Goal: Find specific page/section

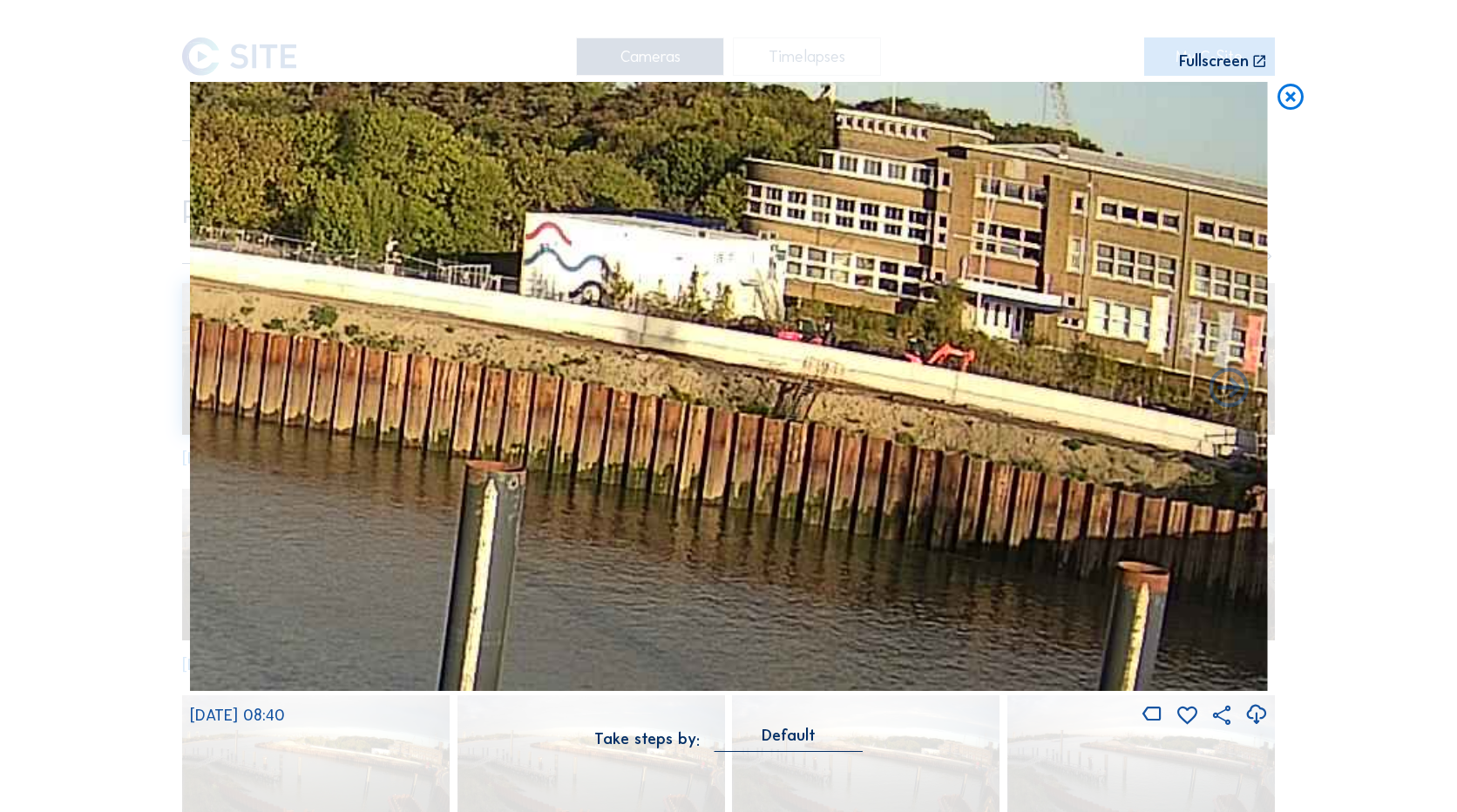
click at [1306, 109] on div "Scroll to travel through time | Press 'Alt' Button + Scroll to Zoom | Click and…" at bounding box center [728, 406] width 1457 height 812
click at [1302, 102] on icon at bounding box center [1291, 98] width 32 height 33
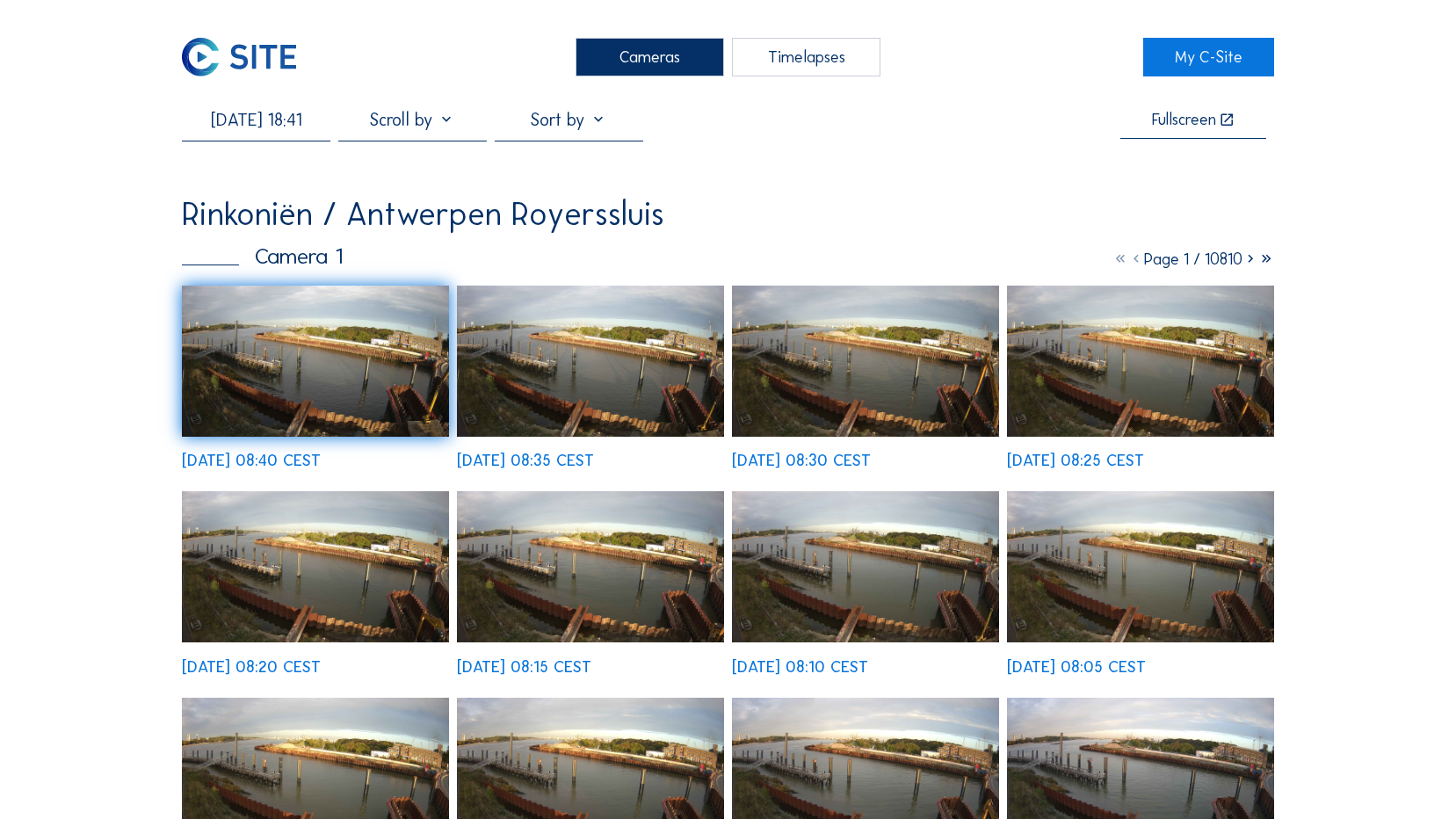
click at [221, 61] on img at bounding box center [239, 56] width 114 height 38
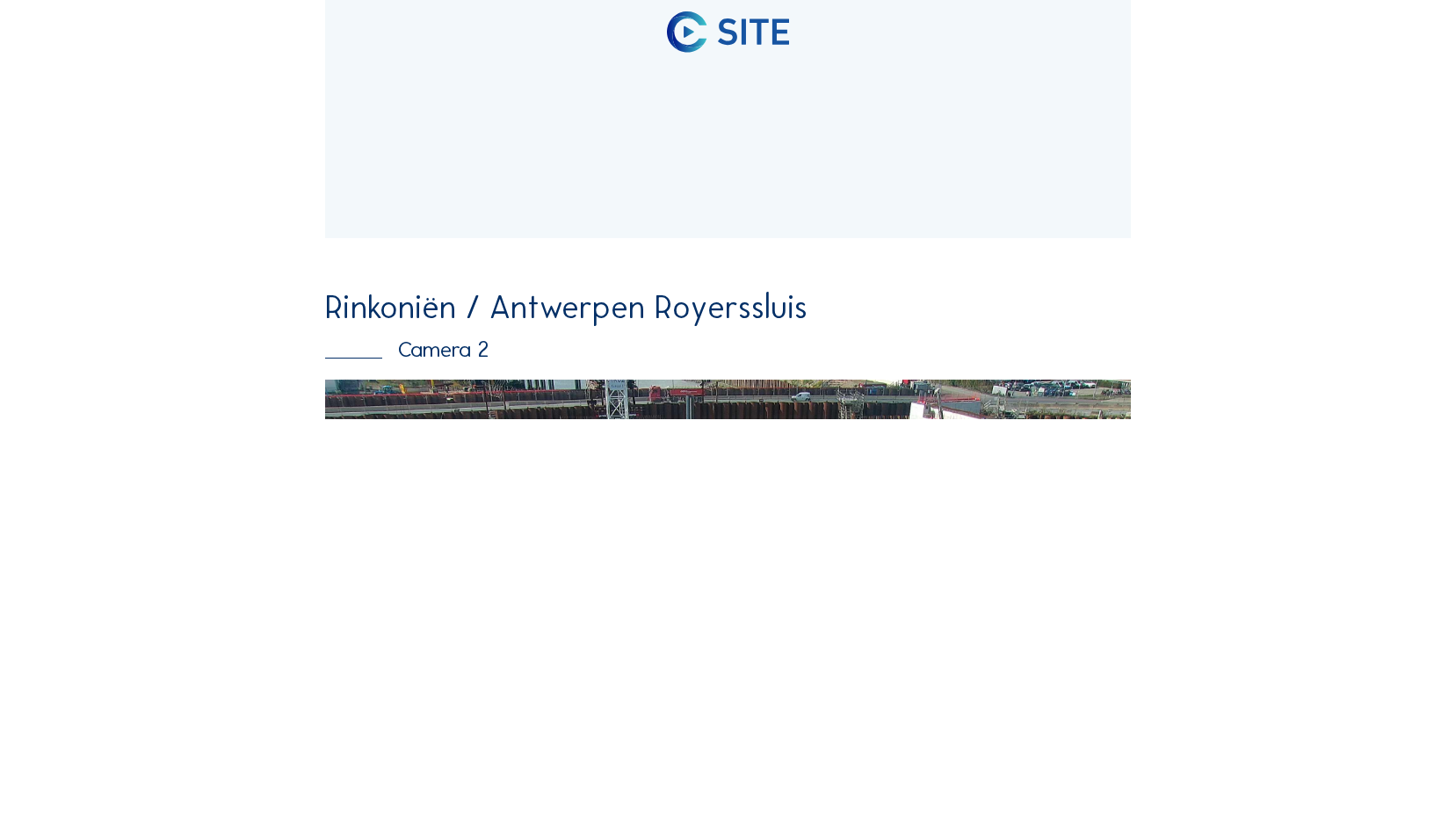
scroll to position [199, 0]
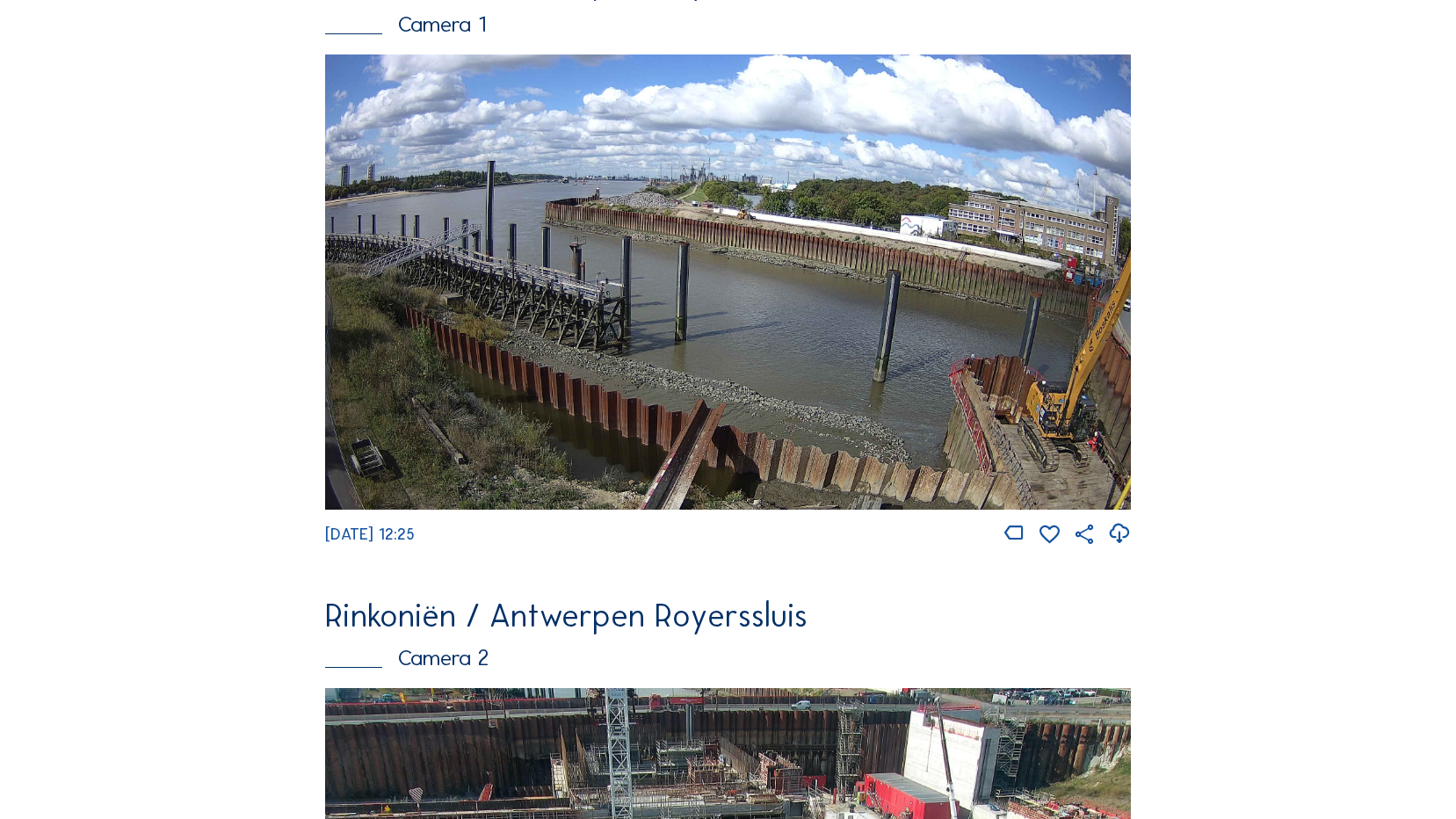
click at [792, 309] on img at bounding box center [728, 281] width 805 height 455
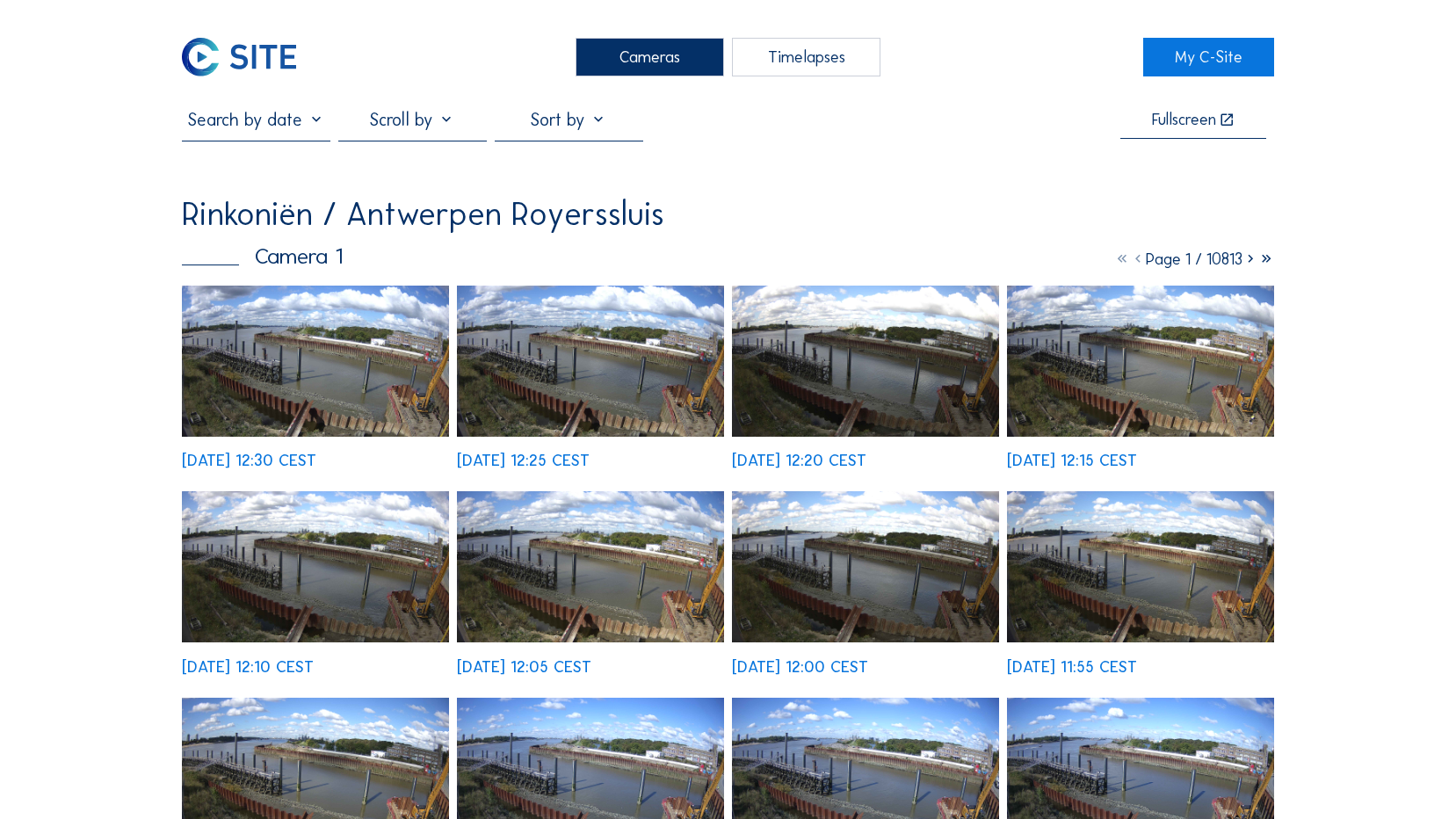
click at [356, 349] on img at bounding box center [315, 360] width 267 height 151
